Goal: Find specific page/section: Find specific page/section

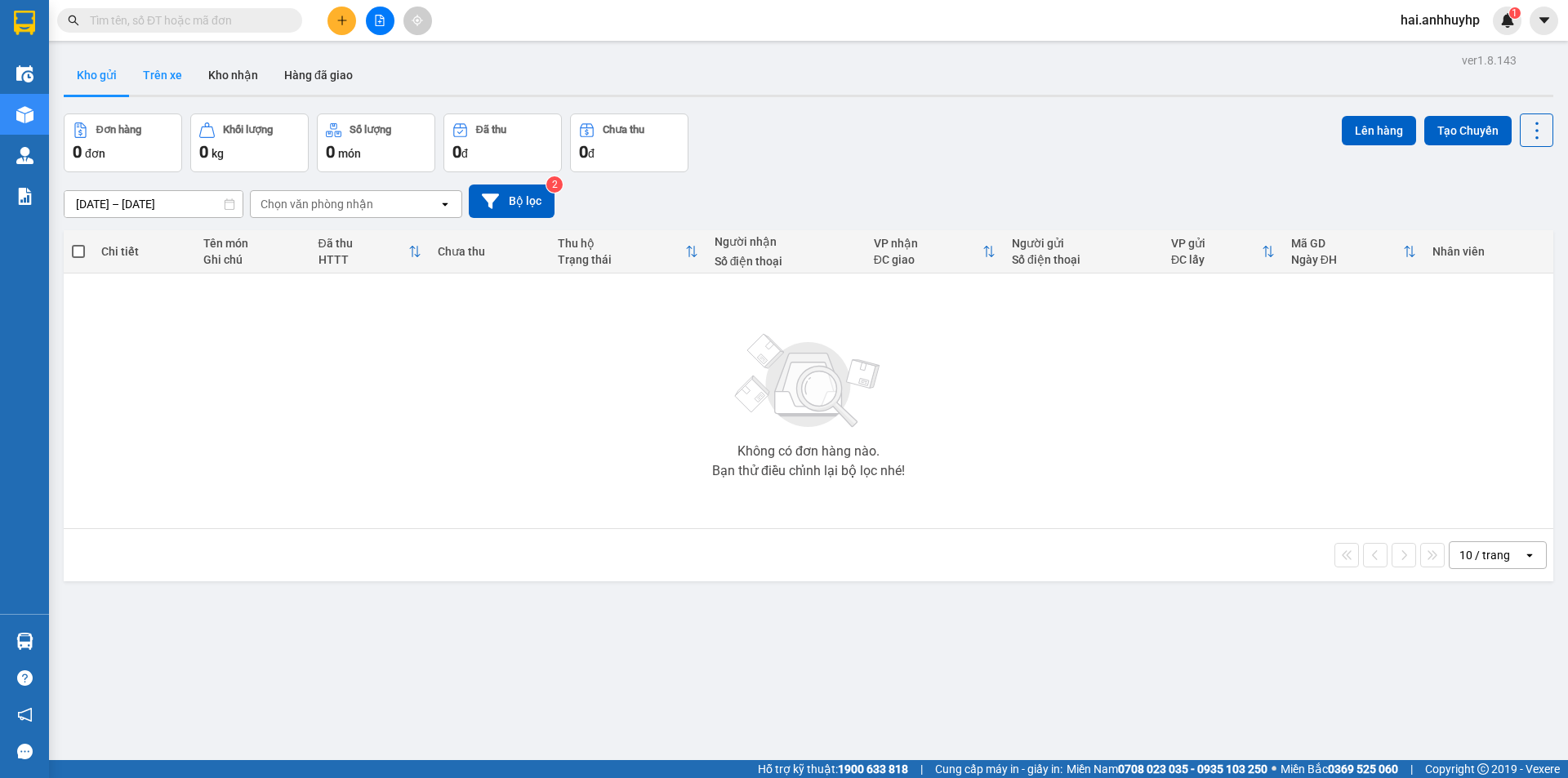
click at [160, 77] on button "Trên xe" at bounding box center [162, 75] width 65 height 39
